Goal: Task Accomplishment & Management: Manage account settings

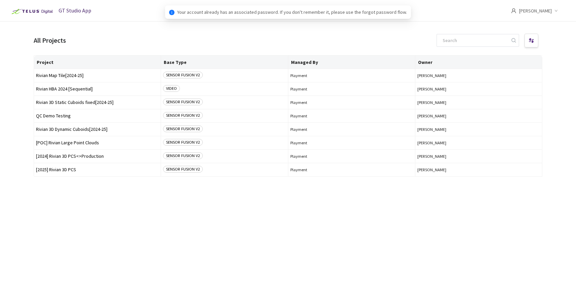
click at [47, 198] on div "Project Base Type Managed By Owner Rivian Map Tile[2024-25] SENSOR FUSION V2 Pl…" at bounding box center [288, 169] width 508 height 229
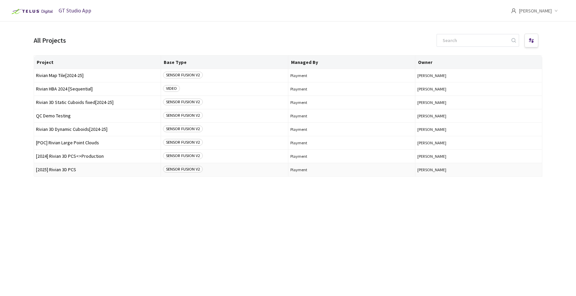
click at [57, 173] on td "[2025] Rivian 3D PCS" at bounding box center [97, 169] width 127 height 13
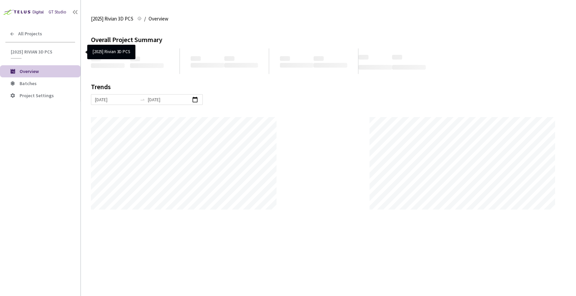
scroll to position [296, 576]
click at [31, 81] on span "Batches" at bounding box center [28, 83] width 17 height 6
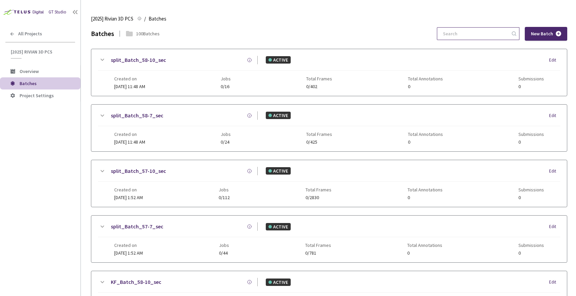
click at [464, 33] on input at bounding box center [475, 34] width 72 height 12
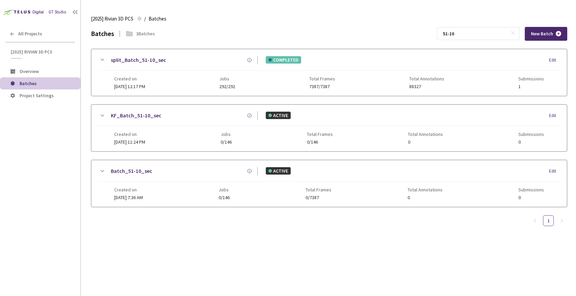
type input "51-10"
click at [116, 60] on link "split_Batch_51-10_sec" at bounding box center [138, 60] width 55 height 8
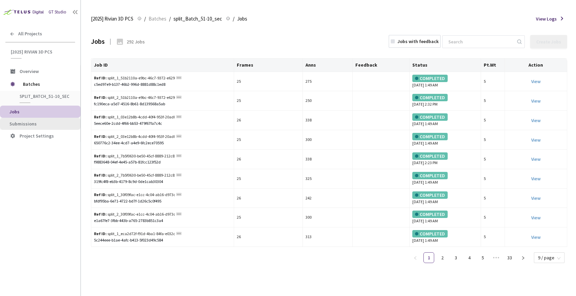
click at [24, 124] on span "Submissions" at bounding box center [22, 124] width 27 height 6
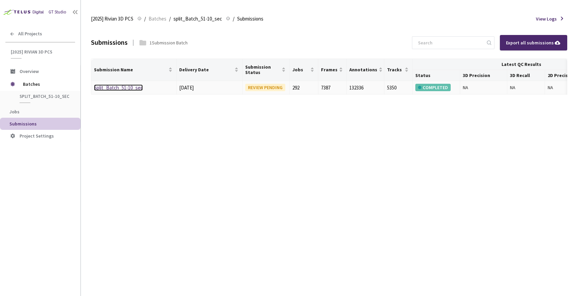
click at [110, 89] on link "Split_Batch_51-10_sec" at bounding box center [118, 88] width 49 height 6
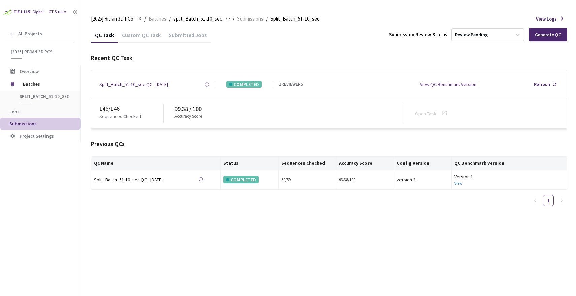
click at [298, 50] on div "QC Task Custom QC Task Submitted Jobs Submission Review Status Review Pending G…" at bounding box center [329, 119] width 476 height 184
click at [484, 34] on div "Review Pending" at bounding box center [471, 35] width 33 height 6
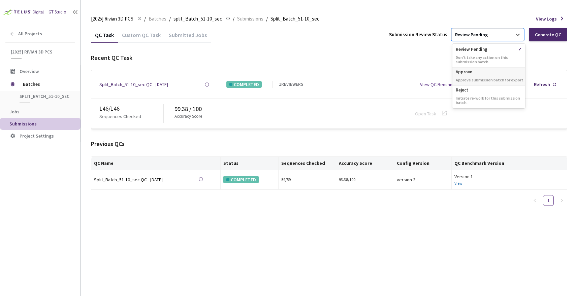
click at [476, 76] on div "Approve Approve submission batch for export." at bounding box center [488, 77] width 73 height 18
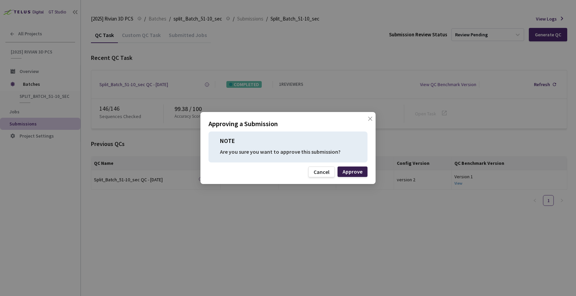
click at [360, 169] on div "Approve" at bounding box center [352, 171] width 20 height 5
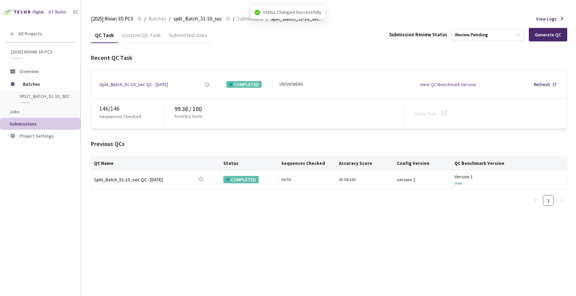
click at [149, 34] on div "Custom QC Task" at bounding box center [141, 37] width 47 height 11
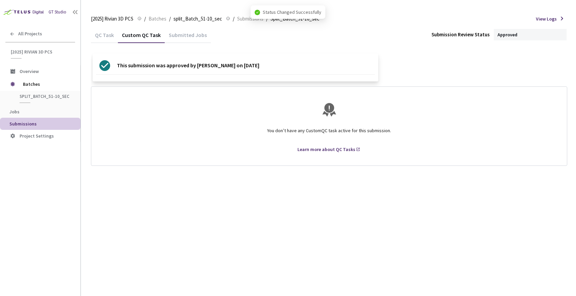
click at [97, 32] on div "QC Task" at bounding box center [104, 37] width 27 height 11
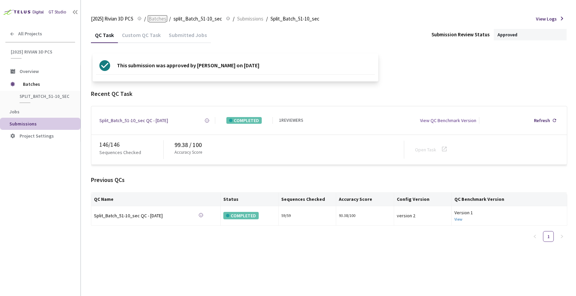
click at [159, 18] on span "Batches" at bounding box center [157, 19] width 18 height 8
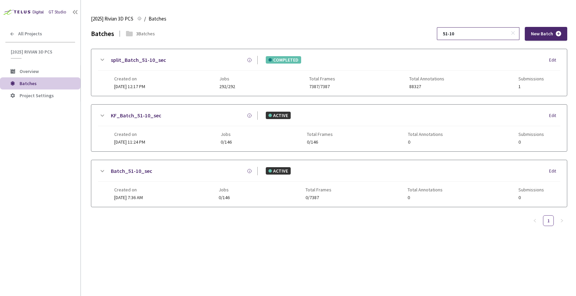
click at [496, 32] on input "51-10" at bounding box center [475, 34] width 72 height 12
click at [495, 32] on input "51-10" at bounding box center [475, 34] width 72 height 12
click at [494, 32] on input "51-10" at bounding box center [475, 34] width 72 height 12
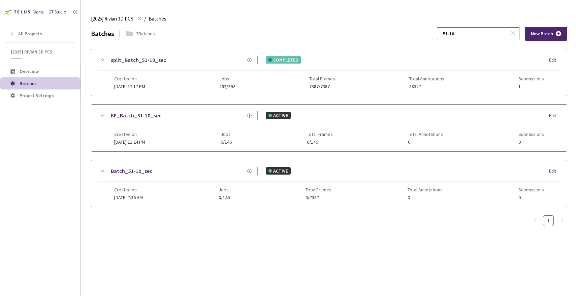
click at [494, 32] on input "51-10" at bounding box center [475, 34] width 72 height 12
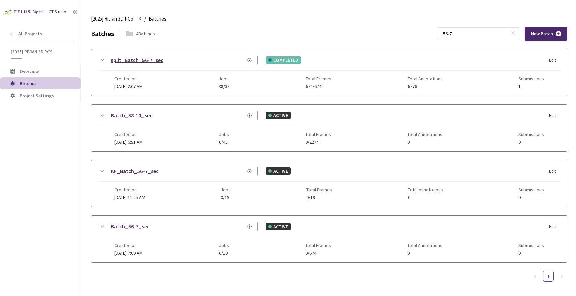
type input "56-7"
click at [149, 60] on link "split_Batch_56-7_sec" at bounding box center [137, 60] width 53 height 8
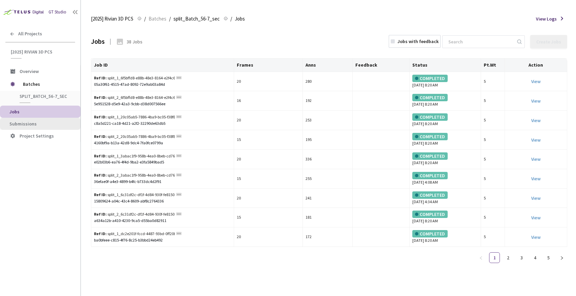
click at [25, 123] on span "Submissions" at bounding box center [22, 124] width 27 height 6
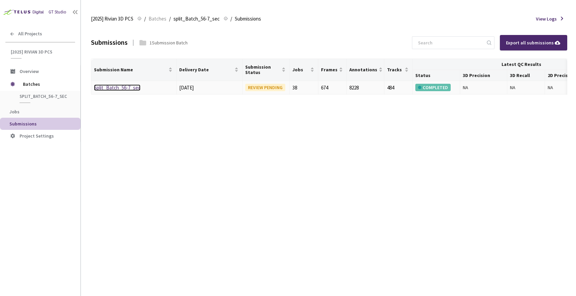
click at [126, 87] on link "Split_Batch_56-7_sec" at bounding box center [117, 88] width 46 height 6
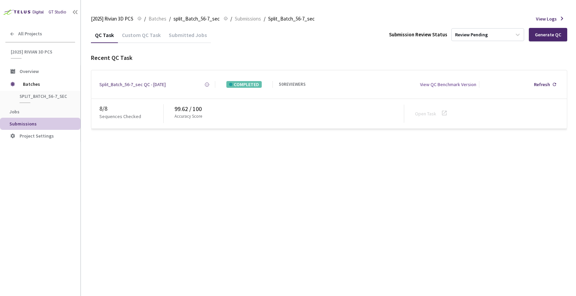
click at [234, 187] on div "QC Task Custom QC Task Submitted Jobs Submission Review Status Review Pending G…" at bounding box center [329, 161] width 476 height 269
click at [481, 33] on div "Review Pending" at bounding box center [471, 35] width 33 height 6
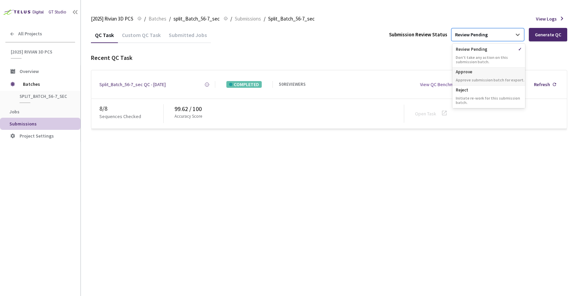
click at [473, 78] on p "Approve submission batch for export." at bounding box center [488, 80] width 73 height 4
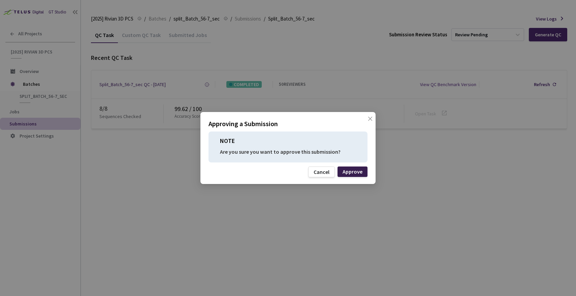
click at [359, 170] on div "Approve" at bounding box center [352, 171] width 20 height 5
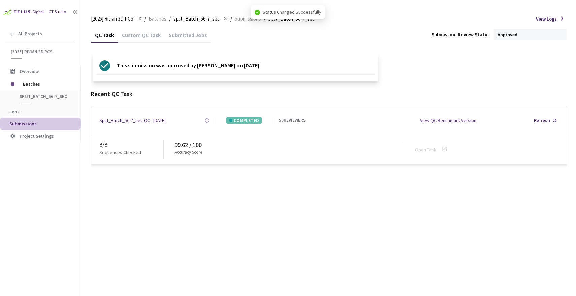
click at [149, 34] on div "Custom QC Task" at bounding box center [141, 37] width 47 height 11
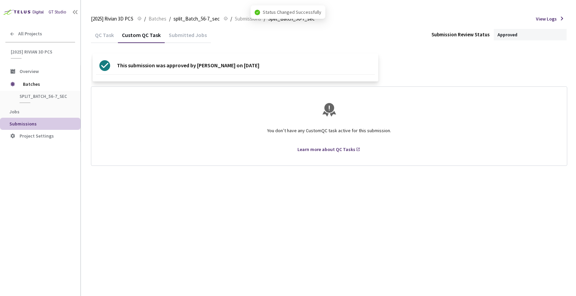
click at [107, 35] on div "QC Task" at bounding box center [104, 37] width 27 height 11
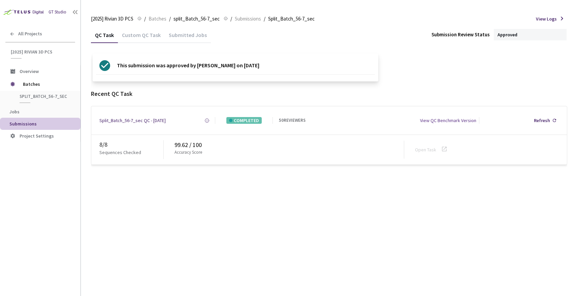
click at [160, 23] on div "[2025] Rivian 3D PCS [2025] Rivian 3D PCS / Batches / split_Batch_56-7_sec spli…" at bounding box center [329, 19] width 476 height 16
click at [159, 22] on span "Batches" at bounding box center [157, 19] width 18 height 8
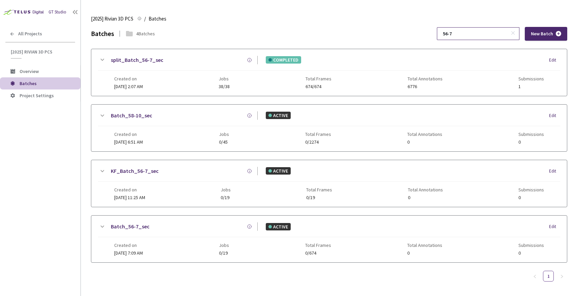
click at [475, 32] on input "56-7" at bounding box center [475, 34] width 72 height 12
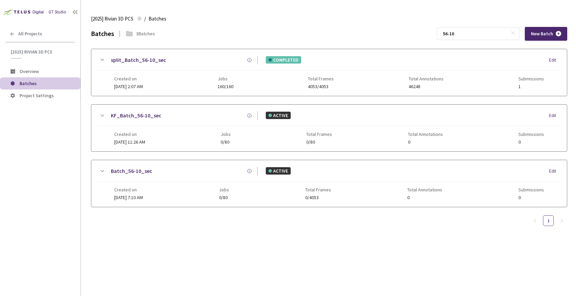
type input "56-10"
click at [103, 59] on icon at bounding box center [102, 60] width 8 height 8
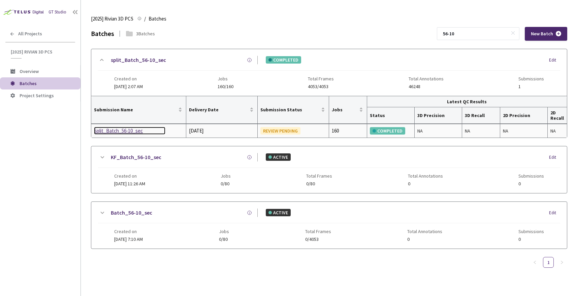
click at [126, 132] on div "Split_Batch_56-10_sec" at bounding box center [129, 131] width 71 height 8
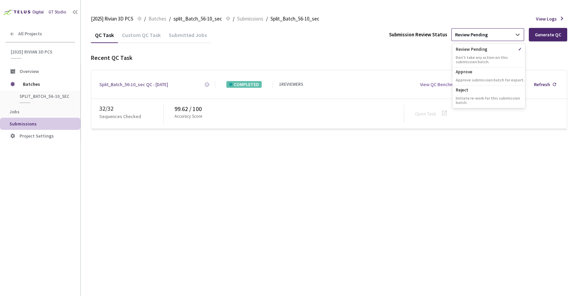
click at [490, 35] on div "Review Pending" at bounding box center [481, 34] width 60 height 11
click at [479, 70] on p "Approve" at bounding box center [488, 71] width 73 height 7
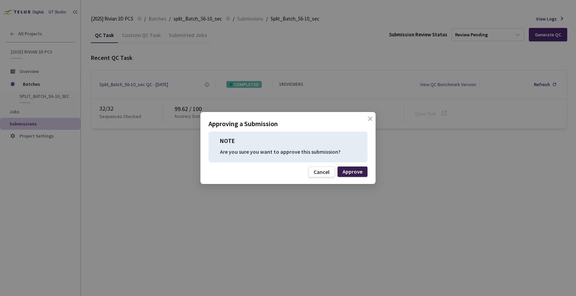
click at [355, 169] on div "Approve" at bounding box center [352, 171] width 20 height 5
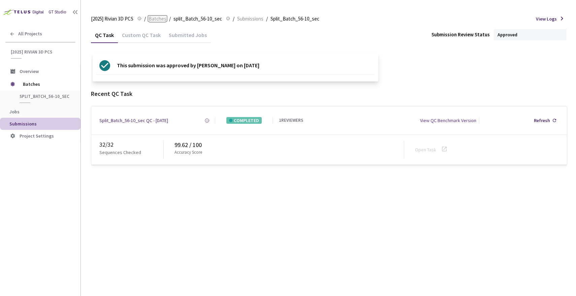
click at [160, 21] on span "Batches" at bounding box center [157, 19] width 18 height 8
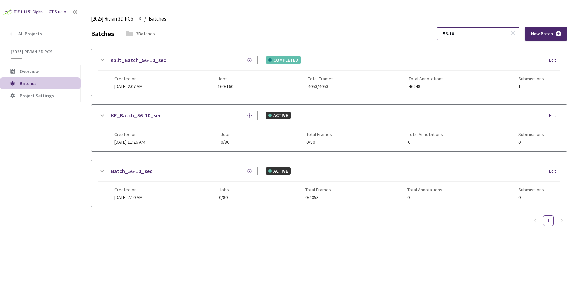
click at [484, 31] on input "56-10" at bounding box center [475, 34] width 72 height 12
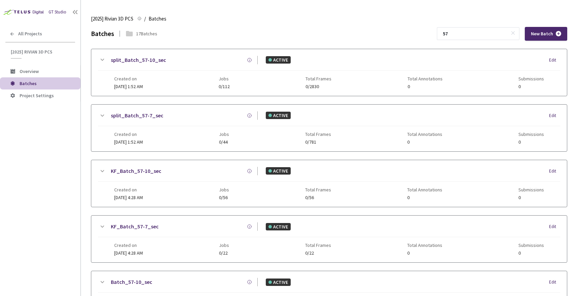
type input "57"
click at [39, 36] on span "All Projects" at bounding box center [30, 34] width 24 height 6
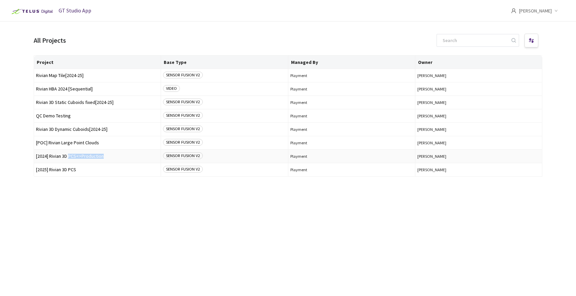
click at [69, 159] on td "[2024] Rivian 3D PCS<>Production" at bounding box center [97, 156] width 127 height 13
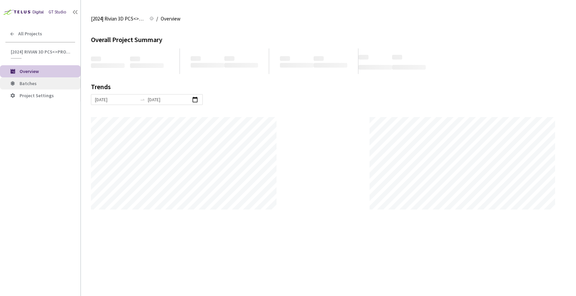
click at [30, 83] on span "Batches" at bounding box center [28, 83] width 17 height 6
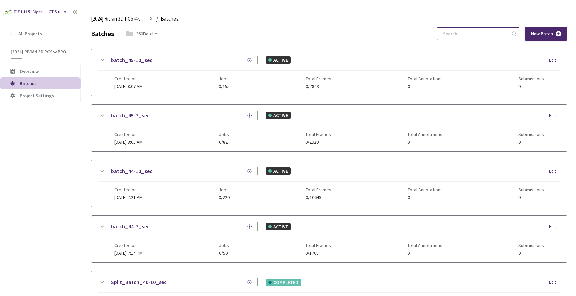
click at [476, 31] on input at bounding box center [475, 34] width 72 height 12
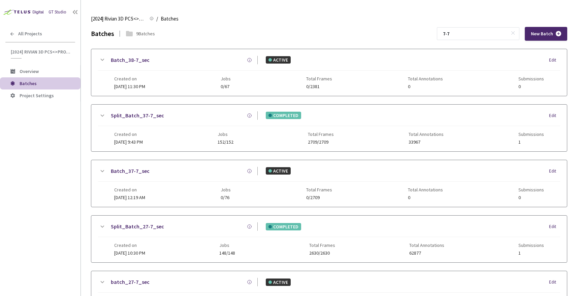
scroll to position [279, 0]
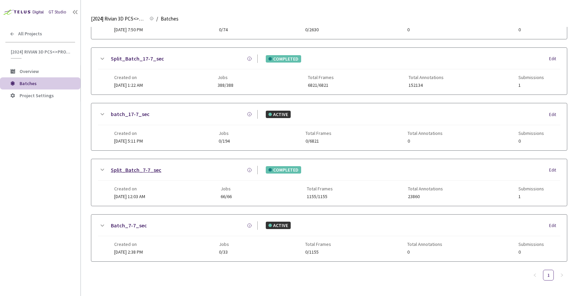
type input "7-7"
click at [142, 169] on link "Split_Batch_7-7_sec" at bounding box center [136, 170] width 50 height 8
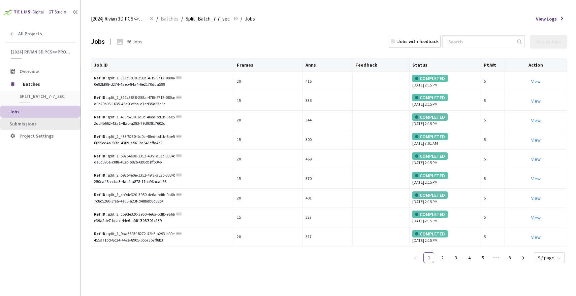
click at [34, 125] on span "Submissions" at bounding box center [22, 124] width 27 height 6
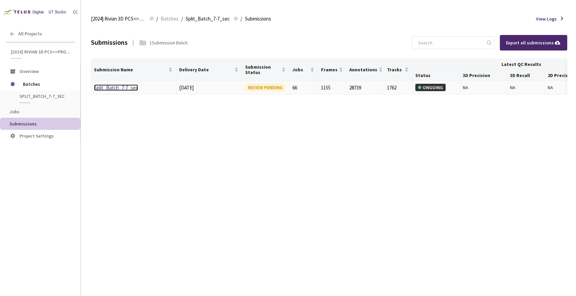
click at [124, 85] on link "Split_Batch_7-7_sec" at bounding box center [116, 88] width 44 height 6
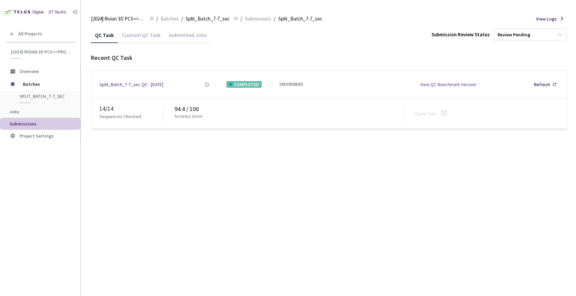
click at [143, 35] on div "Custom QC Task" at bounding box center [141, 37] width 47 height 11
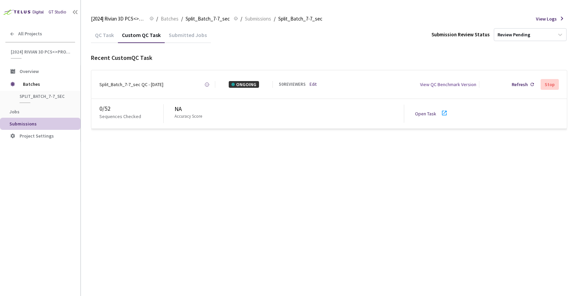
click at [108, 32] on div "QC Task" at bounding box center [104, 37] width 27 height 11
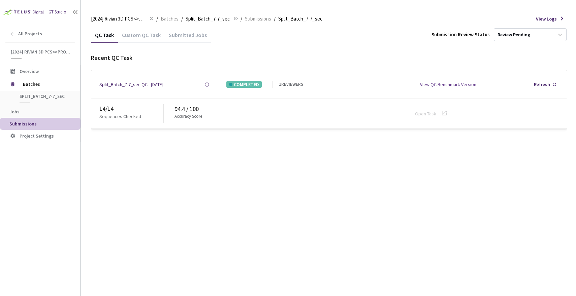
click at [131, 35] on div "Custom QC Task" at bounding box center [141, 37] width 47 height 11
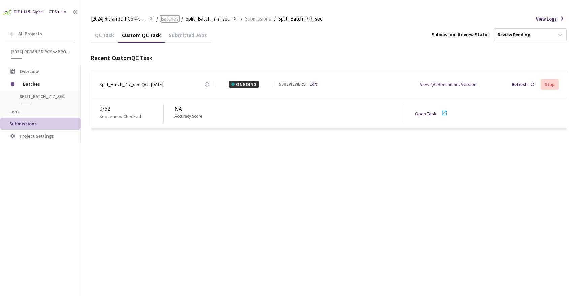
click at [167, 21] on span "Batches" at bounding box center [170, 19] width 18 height 8
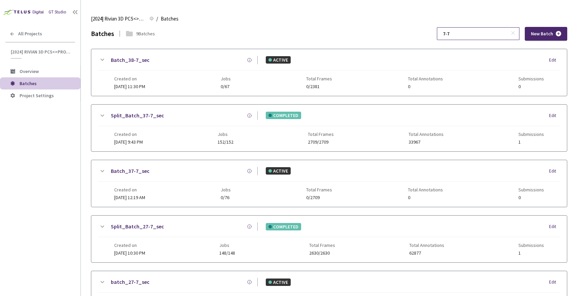
click at [493, 34] on input "7-7" at bounding box center [475, 34] width 72 height 12
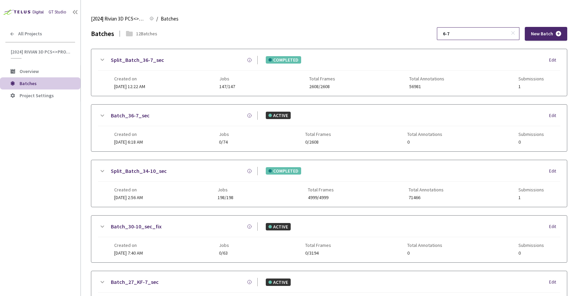
type input "6-7"
click at [514, 32] on icon at bounding box center [512, 33] width 5 height 5
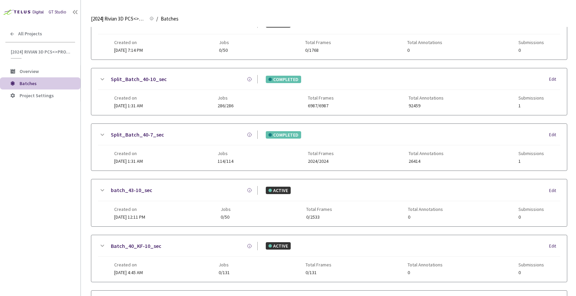
scroll to position [279, 0]
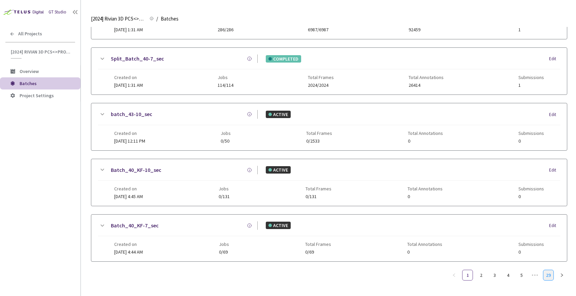
click at [547, 272] on link "29" at bounding box center [548, 275] width 10 height 10
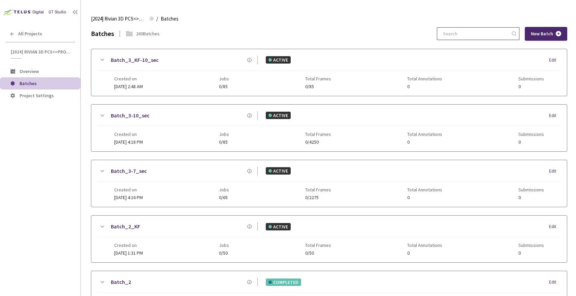
scroll to position [223, 0]
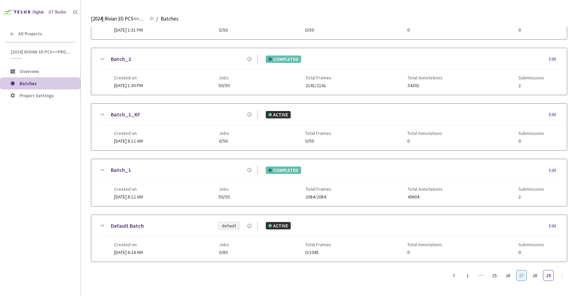
click at [522, 275] on link "27" at bounding box center [521, 276] width 10 height 10
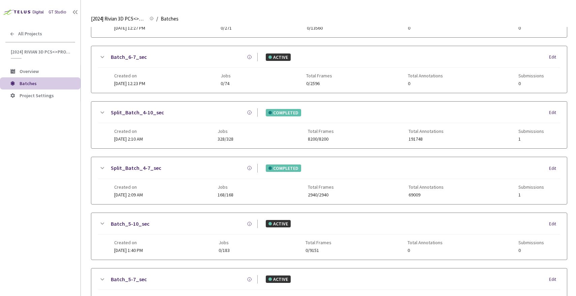
scroll to position [279, 0]
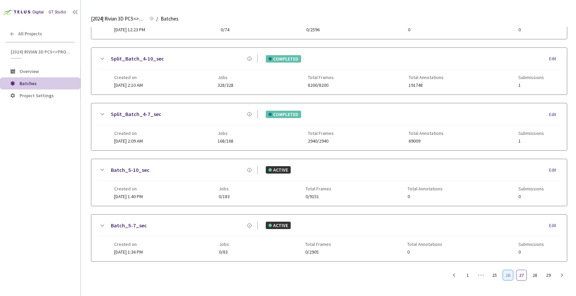
click at [505, 277] on link "26" at bounding box center [508, 275] width 10 height 10
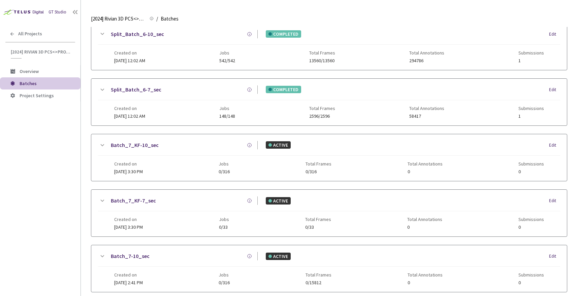
scroll to position [0, 0]
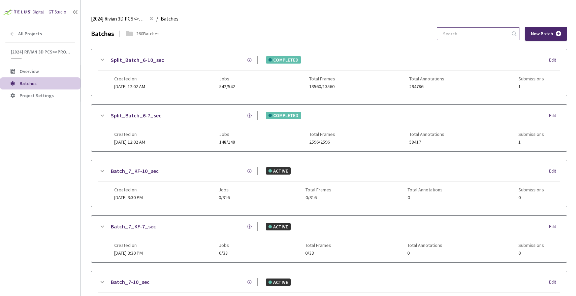
click at [102, 112] on icon at bounding box center [102, 116] width 8 height 8
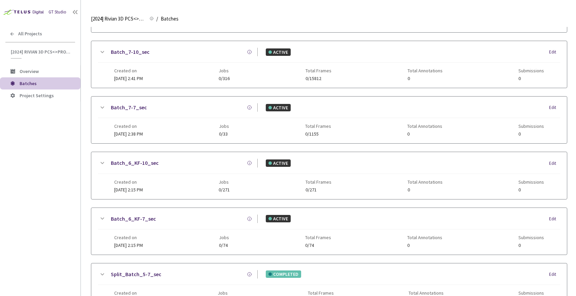
scroll to position [321, 0]
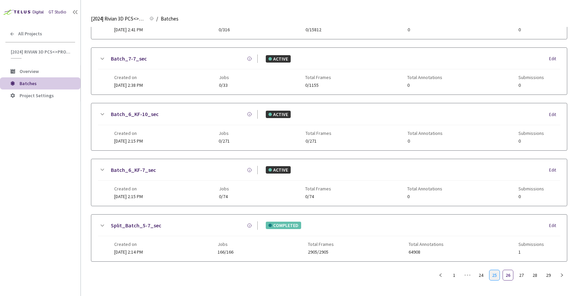
click at [494, 274] on link "25" at bounding box center [494, 275] width 10 height 10
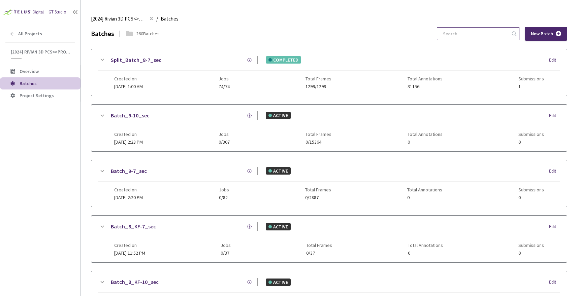
scroll to position [279, 0]
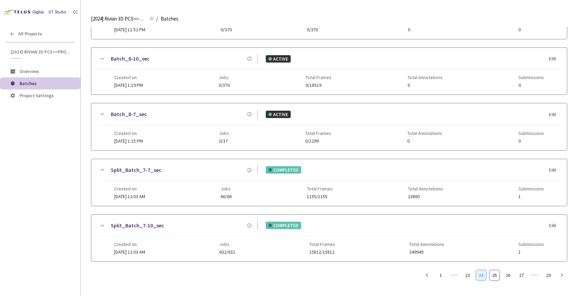
click at [484, 277] on link "24" at bounding box center [481, 275] width 10 height 10
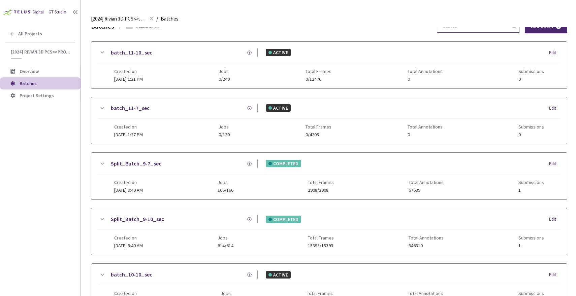
scroll to position [3, 0]
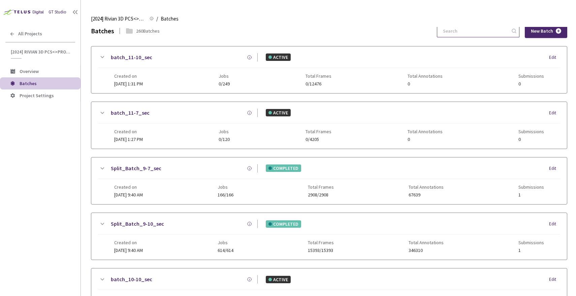
click at [102, 166] on icon at bounding box center [102, 169] width 8 height 8
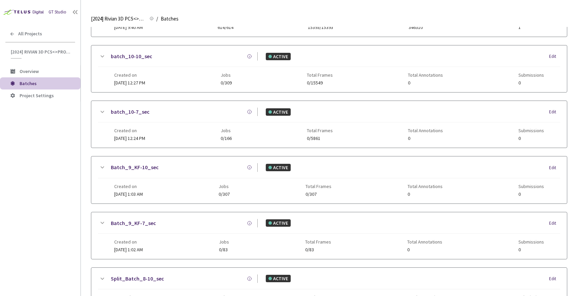
scroll to position [321, 0]
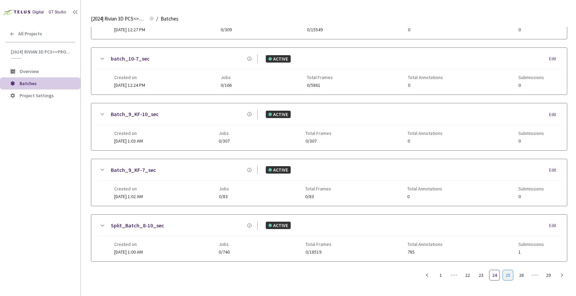
click at [508, 276] on link "25" at bounding box center [508, 275] width 10 height 10
click at [509, 277] on link "26" at bounding box center [508, 275] width 10 height 10
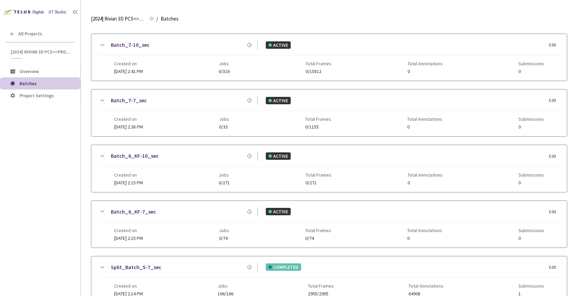
scroll to position [321, 0]
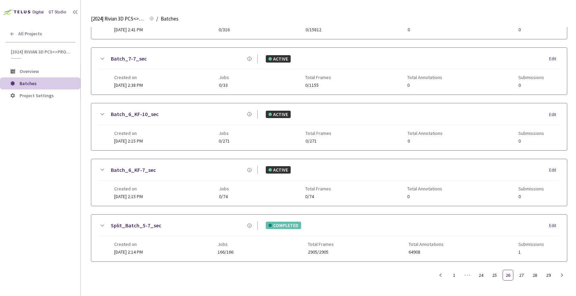
click at [107, 222] on div "Split_Batch_5-7_sec" at bounding box center [181, 226] width 151 height 8
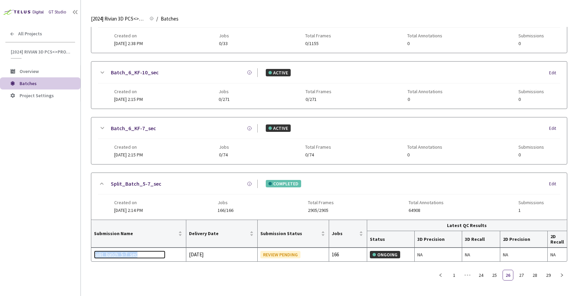
scroll to position [0, 0]
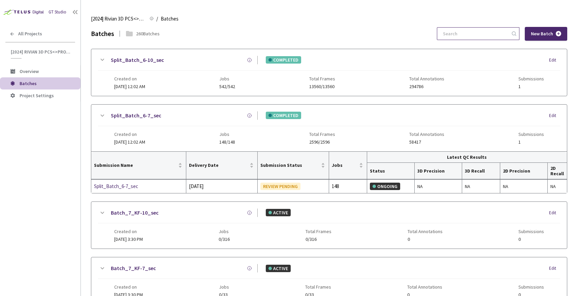
click at [473, 34] on input at bounding box center [475, 34] width 72 height 12
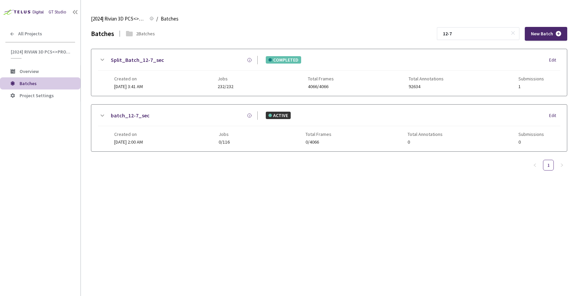
click at [102, 62] on icon at bounding box center [102, 60] width 8 height 8
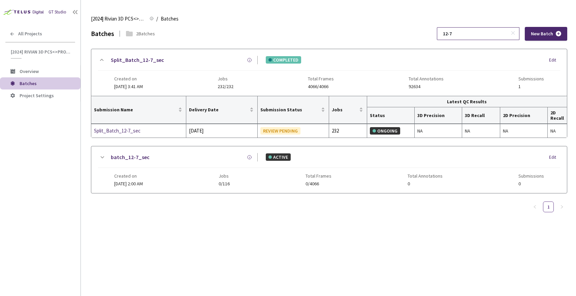
click at [484, 32] on input "12-7" at bounding box center [475, 34] width 72 height 12
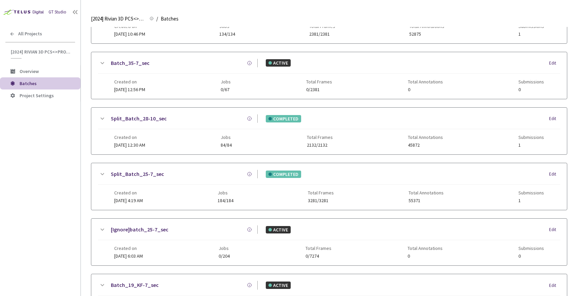
scroll to position [279, 0]
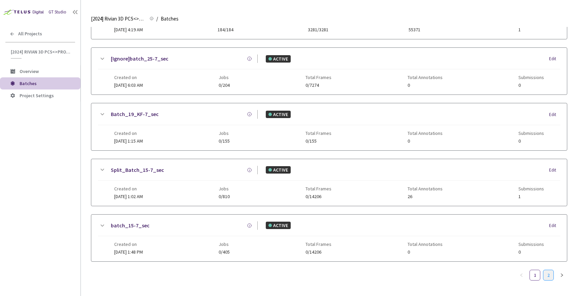
type input "5-7"
click at [545, 273] on link "2" at bounding box center [548, 275] width 10 height 10
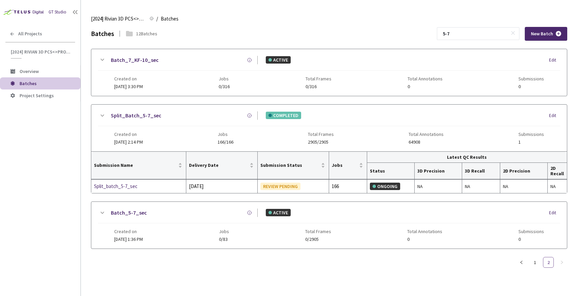
scroll to position [0, 0]
click at [118, 187] on div "Split_batch_5-7_sec" at bounding box center [129, 186] width 71 height 8
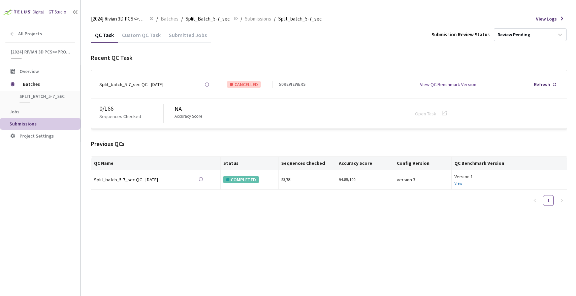
click at [136, 35] on div "Custom QC Task" at bounding box center [141, 37] width 47 height 11
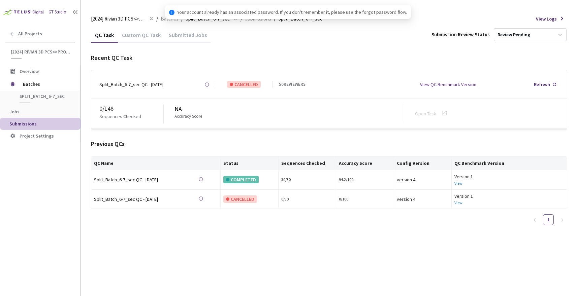
click at [143, 34] on div "Custom QC Task" at bounding box center [141, 37] width 47 height 11
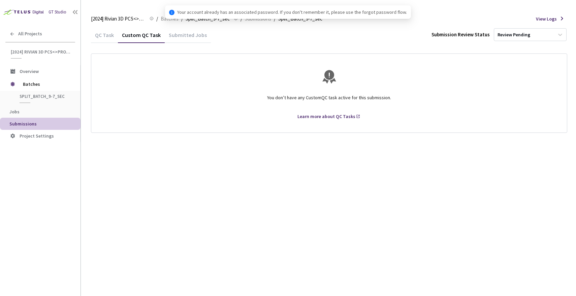
click at [106, 31] on div "QC Task" at bounding box center [104, 34] width 27 height 14
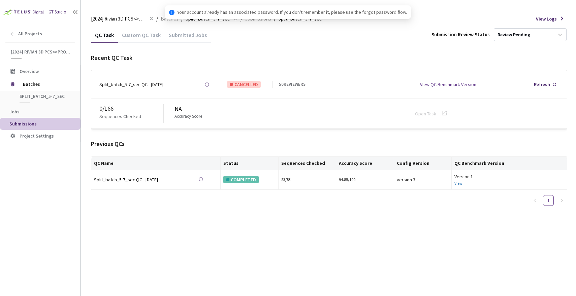
click at [145, 32] on div "Custom QC Task" at bounding box center [141, 37] width 47 height 11
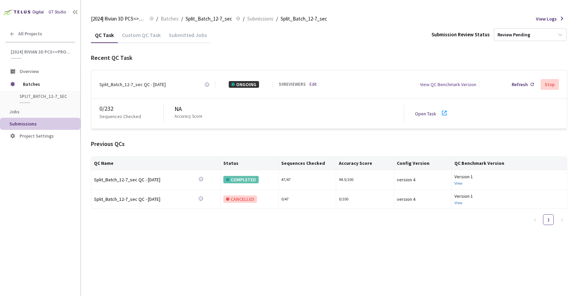
click at [136, 36] on div "Custom QC Task" at bounding box center [141, 37] width 47 height 11
